Goal: Task Accomplishment & Management: Complete application form

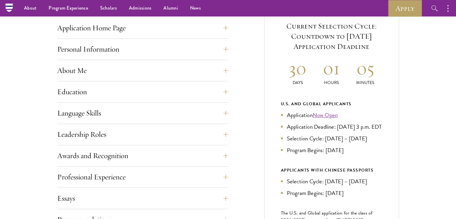
scroll to position [237, 0]
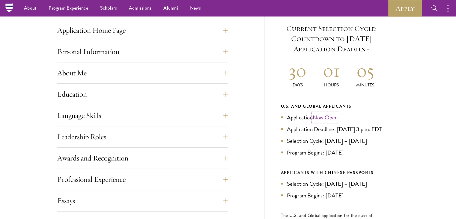
click at [325, 118] on link "Now Open" at bounding box center [325, 117] width 25 height 9
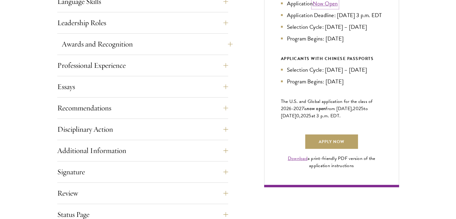
scroll to position [351, 0]
click at [334, 149] on link "Apply Now" at bounding box center [331, 141] width 53 height 14
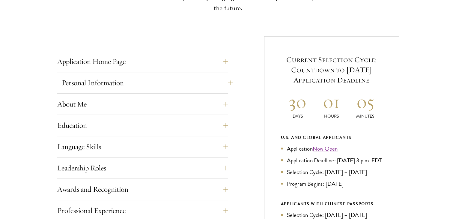
scroll to position [209, 0]
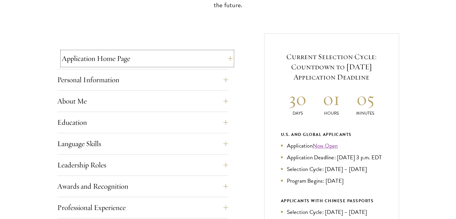
click at [101, 62] on button "Application Home Page" at bounding box center [147, 58] width 171 height 14
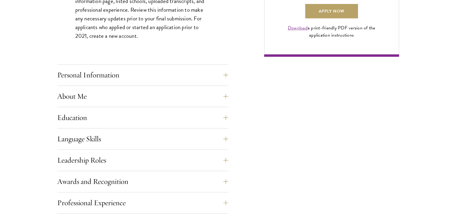
scroll to position [478, 0]
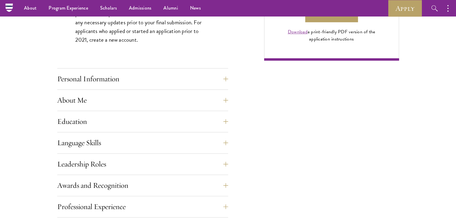
click at [100, 87] on div "Personal Information This section requests applicant biographical and contact i…" at bounding box center [142, 81] width 171 height 18
click at [90, 78] on button "Personal Information" at bounding box center [147, 79] width 171 height 14
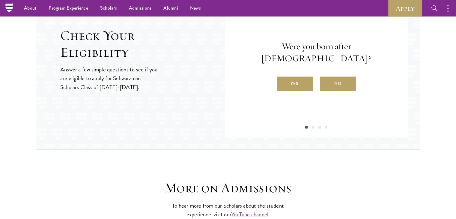
scroll to position [809, 0]
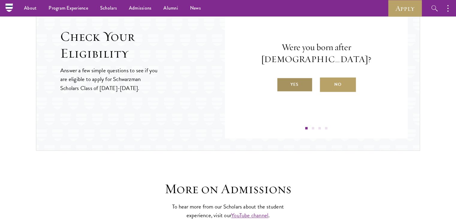
click at [299, 79] on label "Yes" at bounding box center [295, 84] width 36 height 14
click at [282, 79] on input "Yes" at bounding box center [279, 80] width 5 height 5
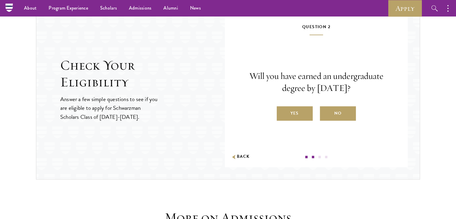
scroll to position [780, 0]
click at [296, 109] on label "Yes" at bounding box center [295, 113] width 36 height 14
click at [282, 109] on input "Yes" at bounding box center [279, 109] width 5 height 5
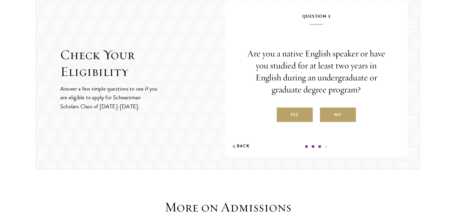
scroll to position [791, 0]
click at [333, 112] on label "No" at bounding box center [338, 114] width 36 height 14
click at [325, 112] on input "No" at bounding box center [322, 110] width 5 height 5
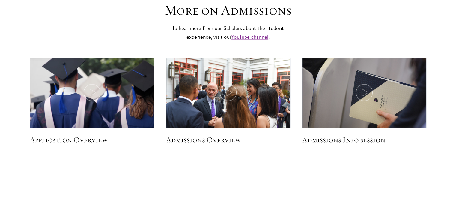
scroll to position [1037, 0]
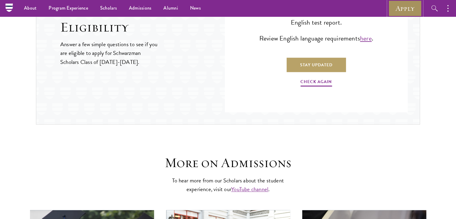
click at [400, 7] on link "Apply" at bounding box center [405, 8] width 34 height 16
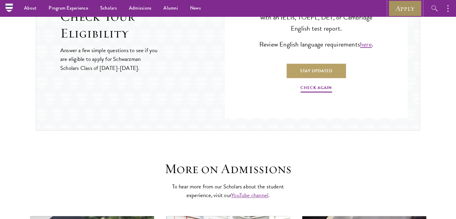
scroll to position [826, 0]
